Goal: Task Accomplishment & Management: Complete application form

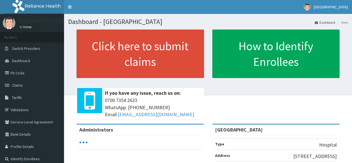
click at [19, 83] on span "Claims" at bounding box center [17, 85] width 11 height 5
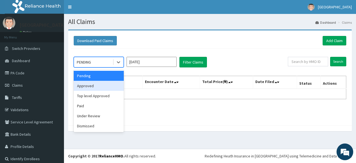
click at [100, 83] on div "Approved" at bounding box center [99, 86] width 50 height 10
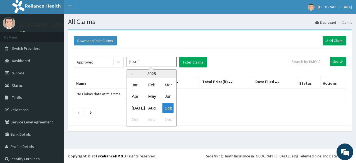
click at [164, 61] on input "Sep 2025" at bounding box center [152, 62] width 50 height 10
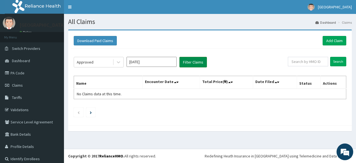
click at [197, 64] on button "Filter Claims" at bounding box center [193, 62] width 28 height 11
click at [323, 43] on link "Add Claim" at bounding box center [335, 40] width 24 height 9
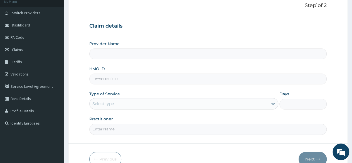
scroll to position [37, 0]
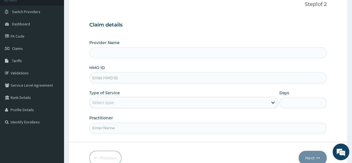
type input "[GEOGRAPHIC_DATA]"
click at [306, 53] on input "[GEOGRAPHIC_DATA]" at bounding box center [207, 52] width 237 height 11
click at [300, 78] on input "HMO ID" at bounding box center [207, 77] width 237 height 11
click at [272, 101] on icon at bounding box center [273, 103] width 6 height 6
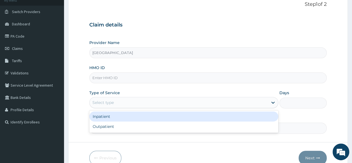
scroll to position [0, 0]
click at [251, 119] on div "Inpatient" at bounding box center [183, 116] width 189 height 10
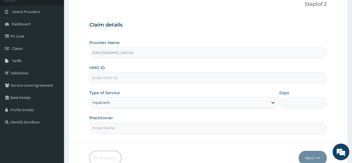
click at [291, 104] on input "Days" at bounding box center [302, 102] width 47 height 11
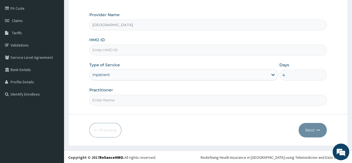
type input "4"
click at [229, 98] on input "Practitioner" at bounding box center [207, 100] width 237 height 11
click at [300, 108] on form "Step 1 of 2 Claim details Provider Name Adefemi Hospital HMO ID Type of Service…" at bounding box center [207, 55] width 279 height 180
click at [266, 98] on input "Practitioner" at bounding box center [207, 100] width 237 height 11
type input "Dr. Tr"
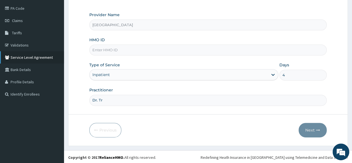
click at [21, 56] on link "Service Level Agreement" at bounding box center [32, 57] width 64 height 12
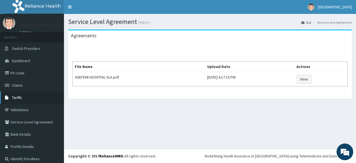
click at [15, 94] on link "Tariffs" at bounding box center [32, 97] width 64 height 12
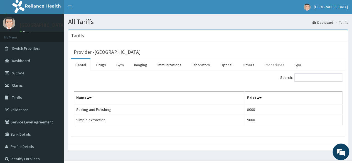
click at [266, 65] on link "Procedures" at bounding box center [274, 65] width 29 height 12
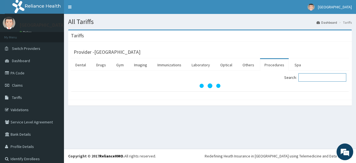
click at [319, 77] on input "Search:" at bounding box center [322, 77] width 48 height 8
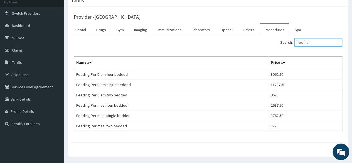
scroll to position [36, 0]
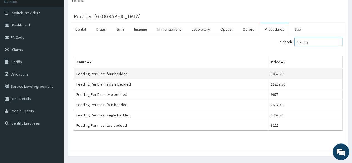
type input "feeding"
click at [104, 74] on td "Feeding Per Diem four bedded" at bounding box center [171, 73] width 194 height 11
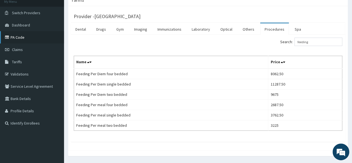
click at [13, 40] on link "PA Code" at bounding box center [32, 37] width 64 height 12
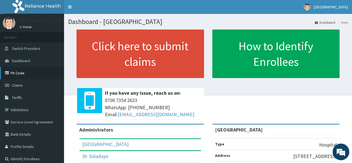
click at [28, 71] on link "PA Code" at bounding box center [32, 73] width 64 height 12
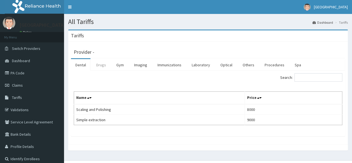
click at [102, 65] on link "Drugs" at bounding box center [101, 65] width 19 height 12
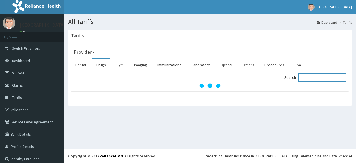
click at [329, 76] on input "Search:" at bounding box center [322, 77] width 48 height 8
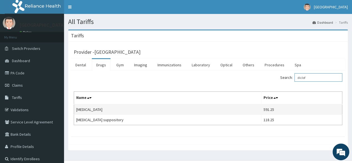
type input "diclof"
click at [227, 109] on td "Diclofenac" at bounding box center [167, 109] width 187 height 11
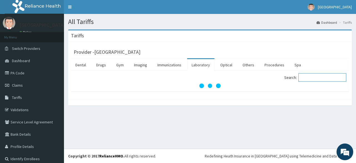
click at [306, 78] on input "Search:" at bounding box center [322, 77] width 48 height 8
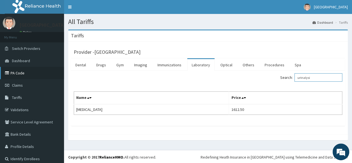
type input "urinalysi"
click at [20, 72] on link "PA Code" at bounding box center [32, 73] width 64 height 12
